Goal: Find specific page/section: Find specific page/section

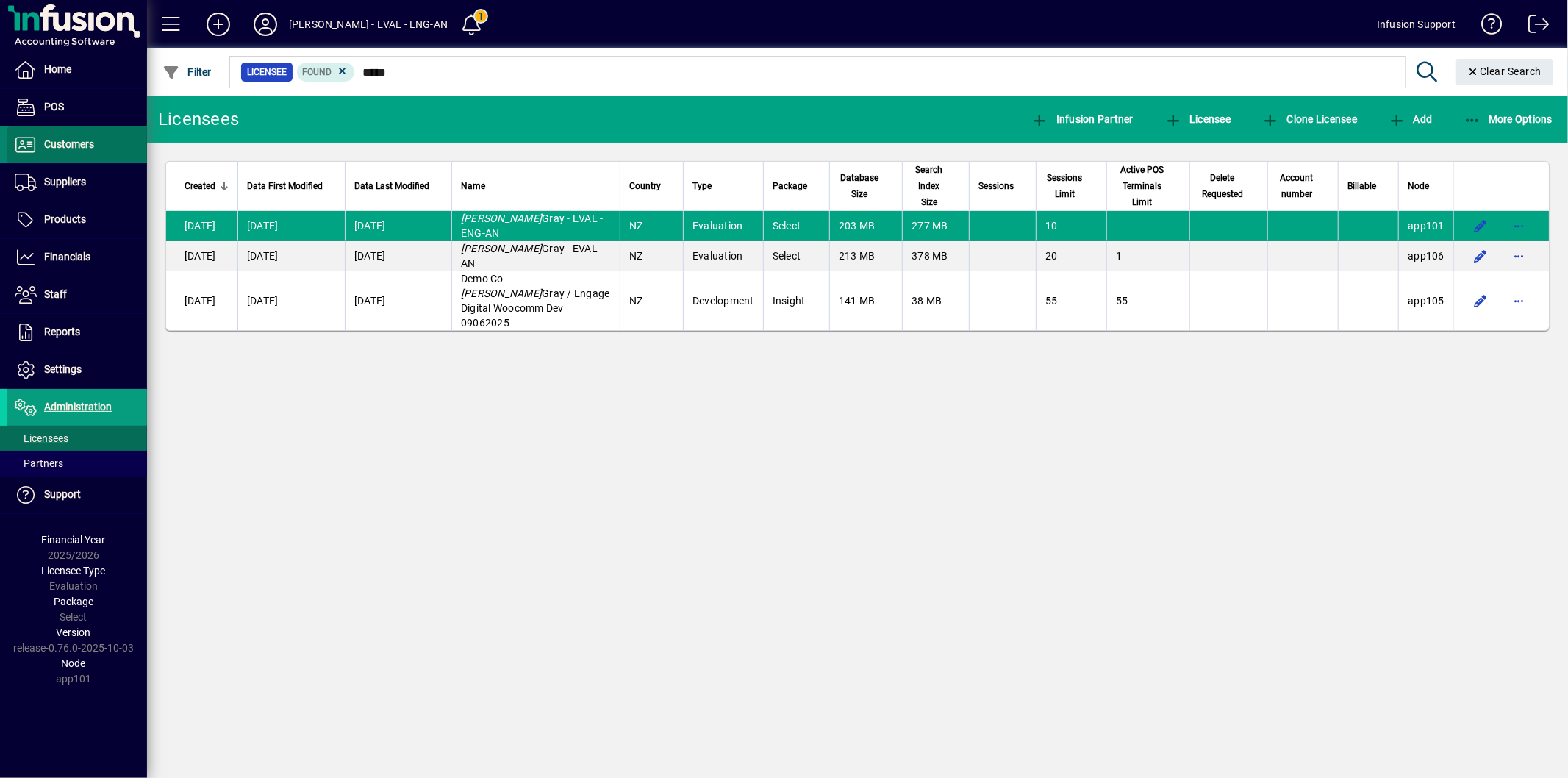
click at [65, 146] on span "Customers" at bounding box center [69, 143] width 50 height 11
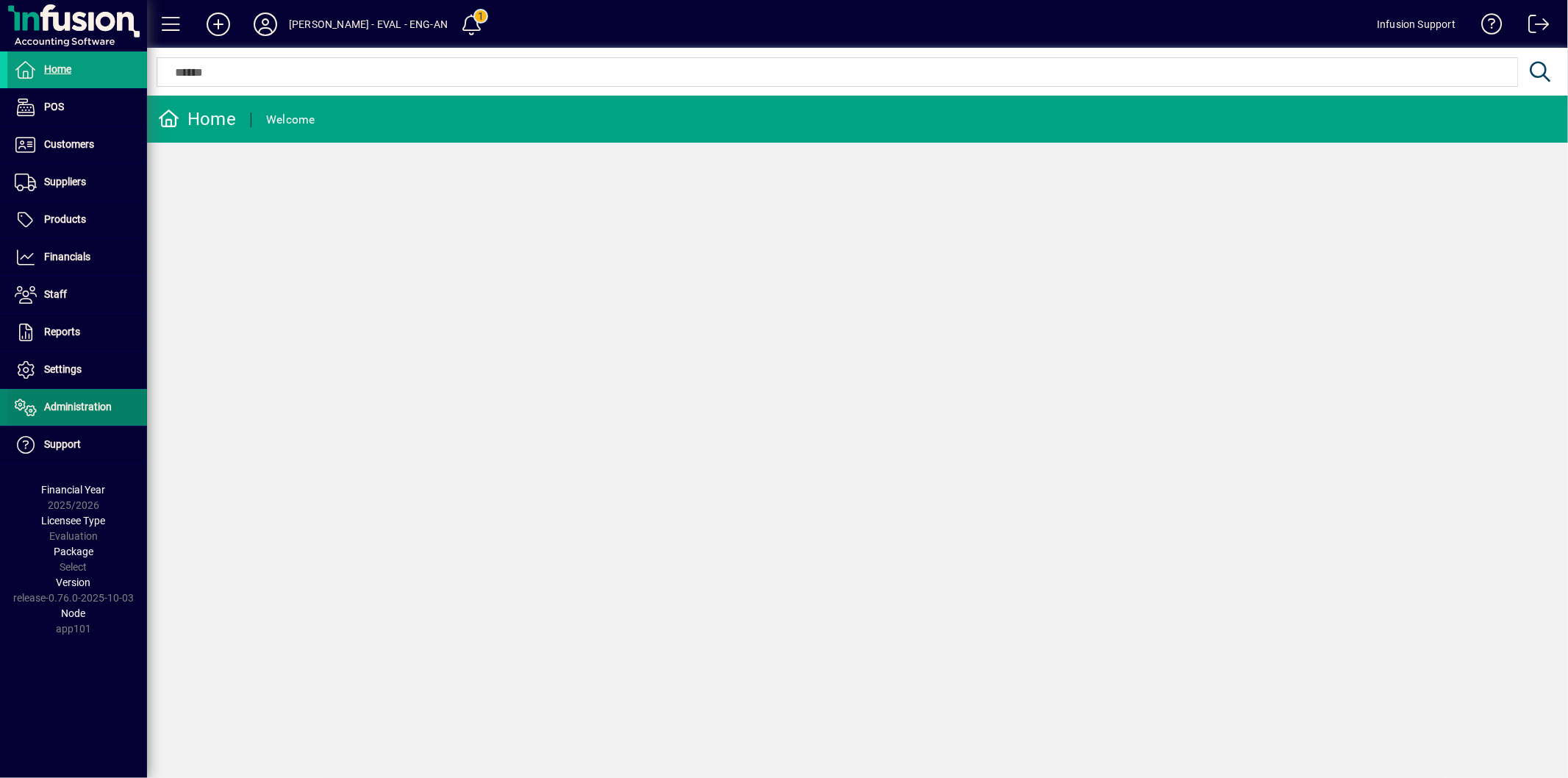
click at [95, 406] on span "Administration" at bounding box center [78, 406] width 68 height 11
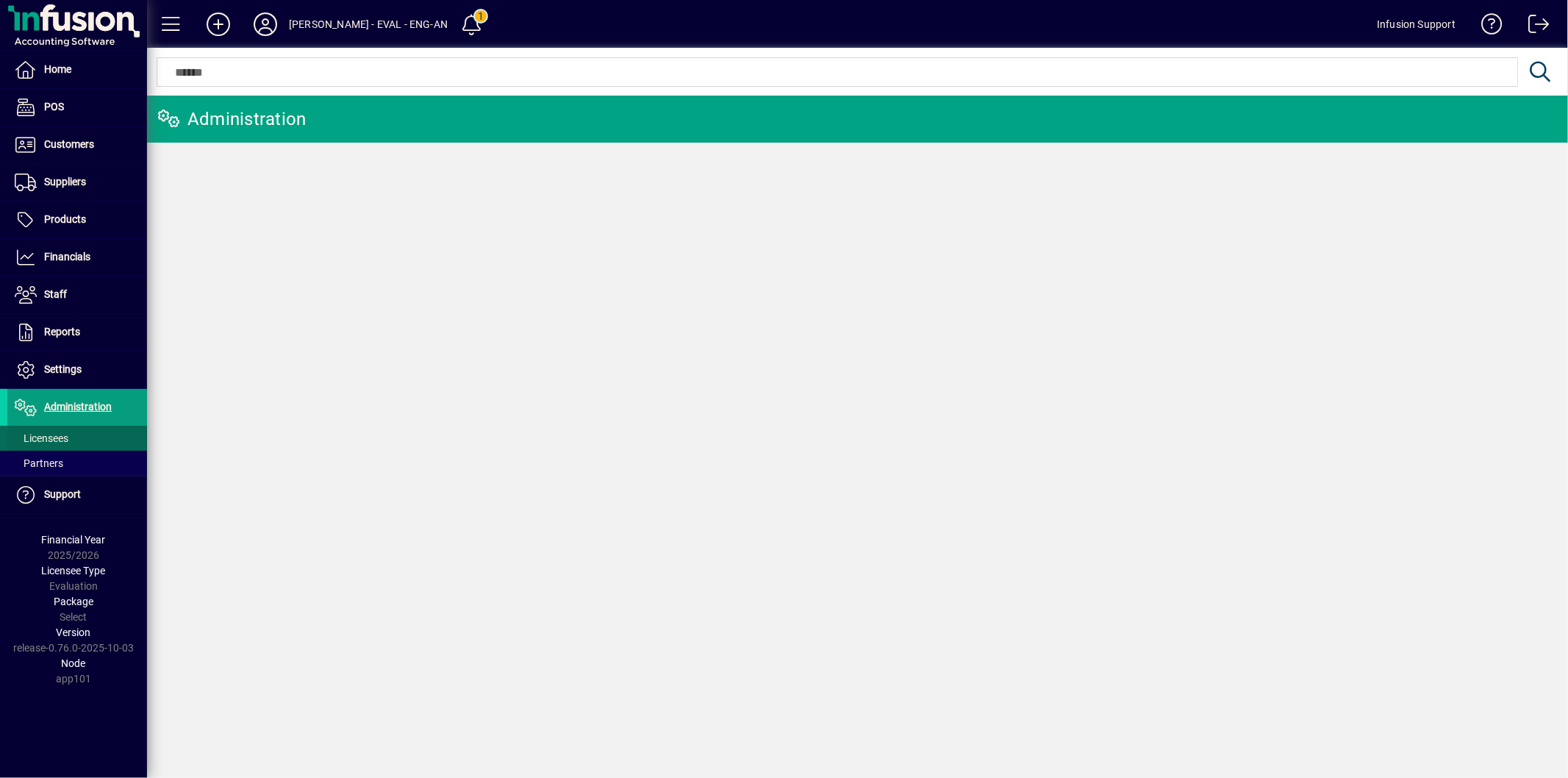
click at [67, 444] on span "Licensees" at bounding box center [38, 438] width 61 height 15
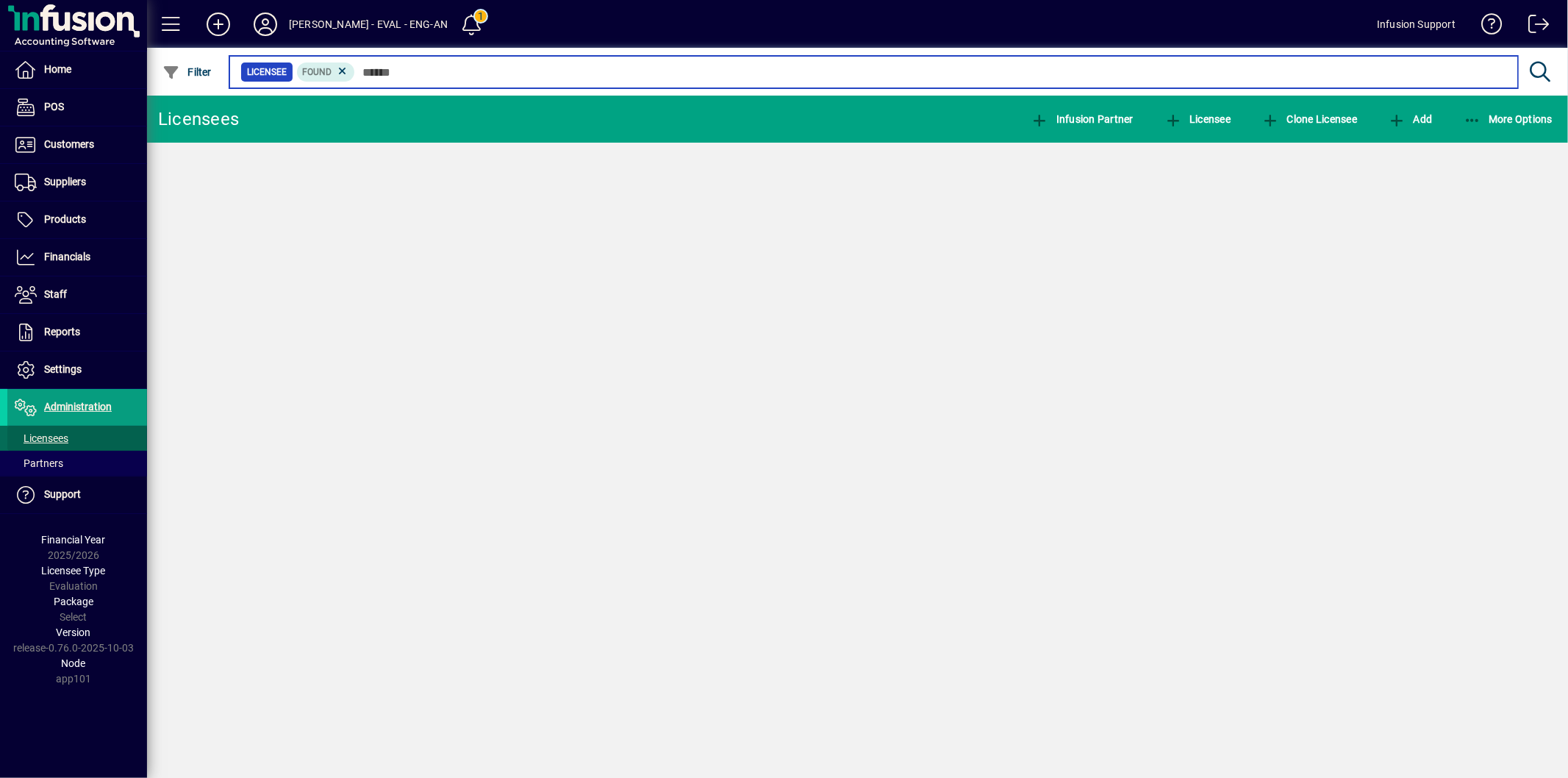
click at [376, 71] on input "text" at bounding box center [930, 72] width 1151 height 21
type input "**"
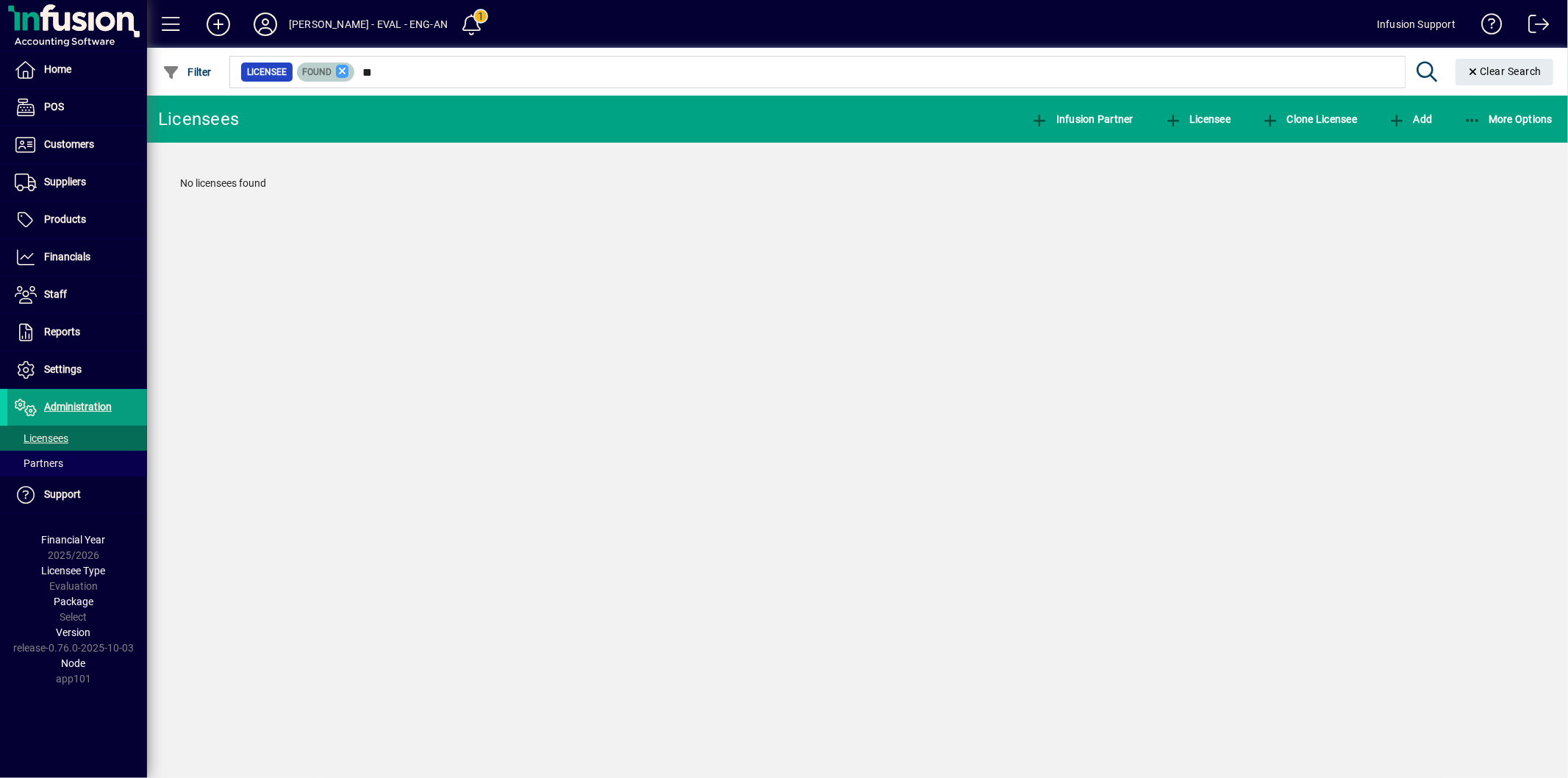
click at [336, 71] on icon at bounding box center [342, 71] width 13 height 13
